Goal: Use online tool/utility: Utilize a website feature to perform a specific function

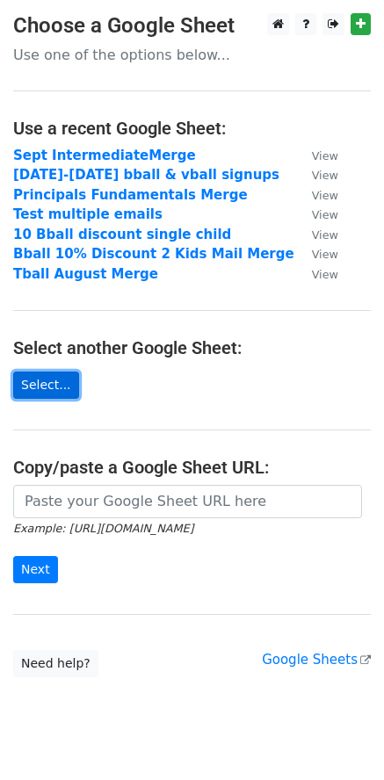
click at [42, 381] on link "Select..." at bounding box center [46, 385] width 66 height 27
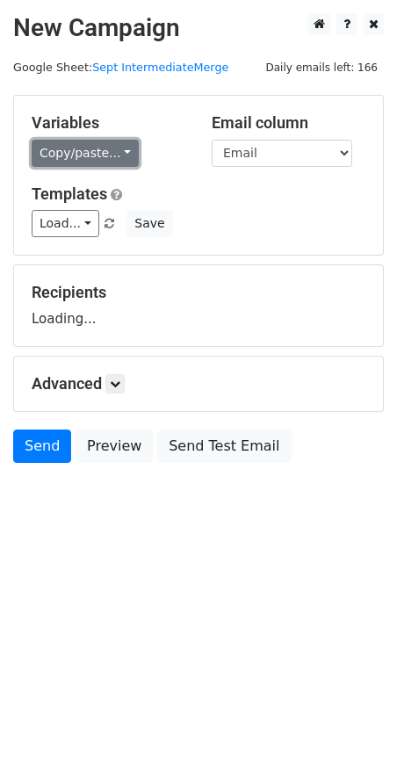
click at [78, 160] on link "Copy/paste..." at bounding box center [85, 153] width 107 height 27
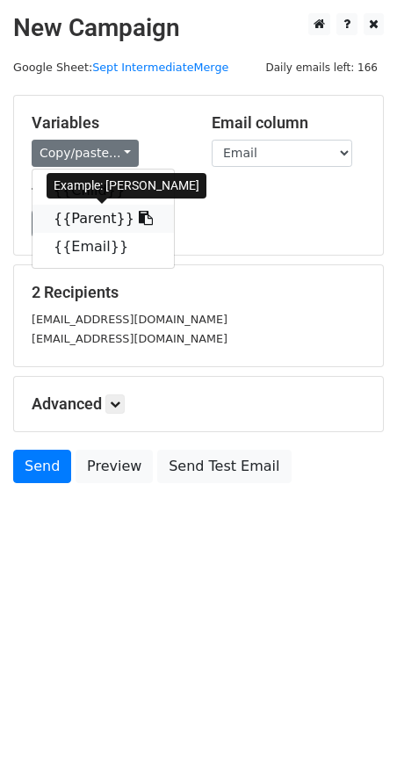
click at [69, 225] on link "{{Parent}}" at bounding box center [103, 219] width 141 height 28
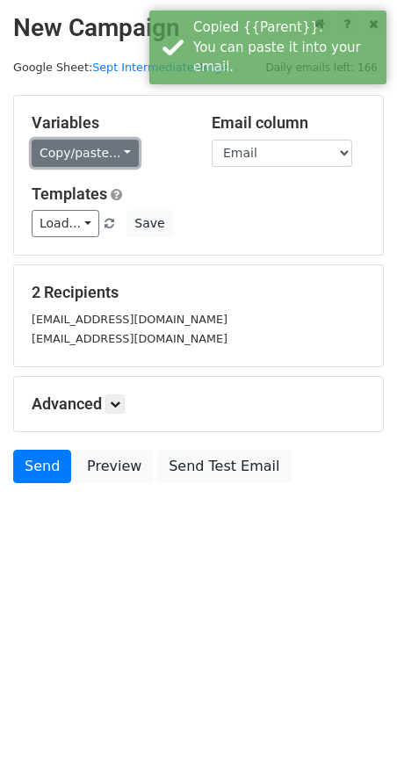
click at [112, 148] on link "Copy/paste..." at bounding box center [85, 153] width 107 height 27
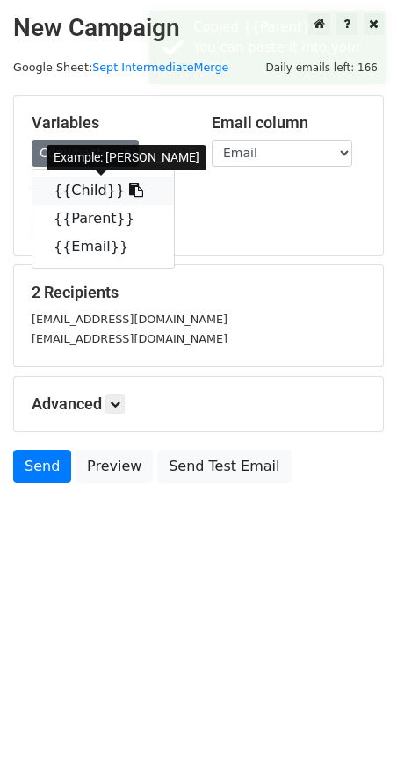
click at [84, 193] on link "{{Child}}" at bounding box center [103, 191] width 141 height 28
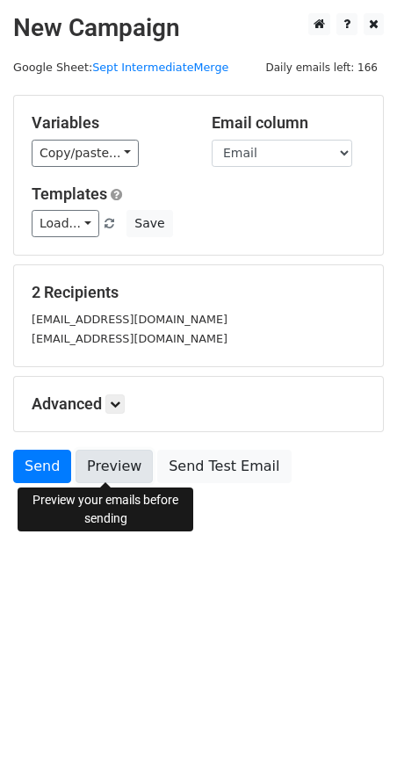
click at [117, 468] on link "Preview" at bounding box center [114, 466] width 77 height 33
click at [103, 469] on link "Preview" at bounding box center [114, 466] width 77 height 33
